Goal: Use online tool/utility: Utilize a website feature to perform a specific function

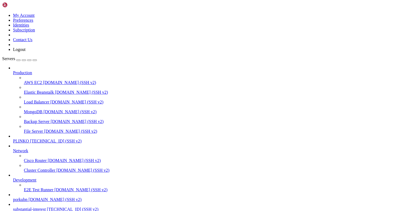
scroll to position [4, 0]
drag, startPoint x: 33, startPoint y: 432, endPoint x: 5, endPoint y: 427, distance: 28.7
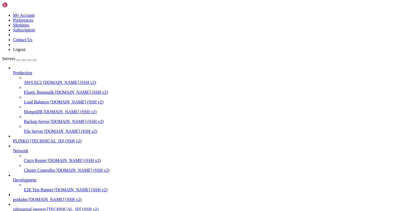
copy div "root@substantialinterest:~# docker compose -f /opt/facebook-etl/docker-compose.…"
drag, startPoint x: 56, startPoint y: 400, endPoint x: 5, endPoint y: 390, distance: 51.8
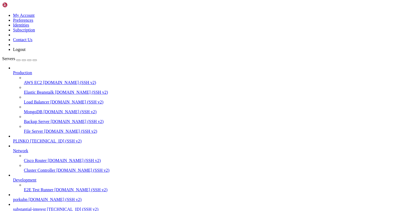
scroll to position [2419, 0]
drag, startPoint x: 19, startPoint y: 459, endPoint x: 5, endPoint y: 445, distance: 20.5
copy div "root@substantialinterest:~# docker compose -f /opt/facebook-etl/docker-compose.…"
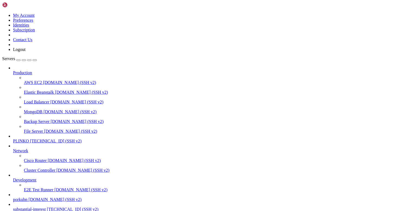
scroll to position [36, 0]
click at [47, 207] on span "[TECHNICAL_ID] (SSH v2)" at bounding box center [72, 209] width 51 height 5
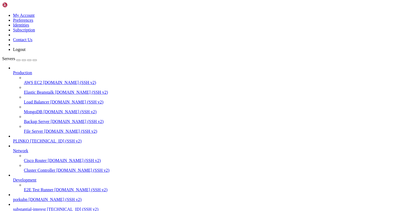
drag, startPoint x: 40, startPoint y: 406, endPoint x: 5, endPoint y: 408, distance: 35.5
drag, startPoint x: 27, startPoint y: 409, endPoint x: 4, endPoint y: 377, distance: 39.4
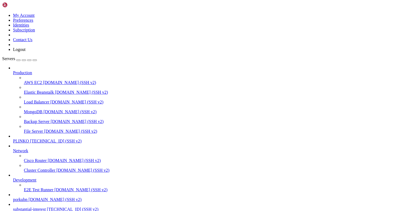
scroll to position [421, 0]
drag, startPoint x: 26, startPoint y: 447, endPoint x: 5, endPoint y: 448, distance: 21.1
